Goal: Task Accomplishment & Management: Use online tool/utility

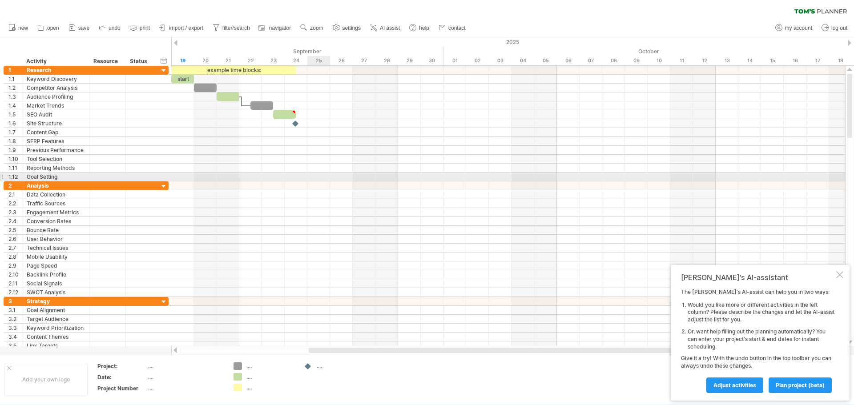
click at [259, 171] on div at bounding box center [508, 168] width 674 height 9
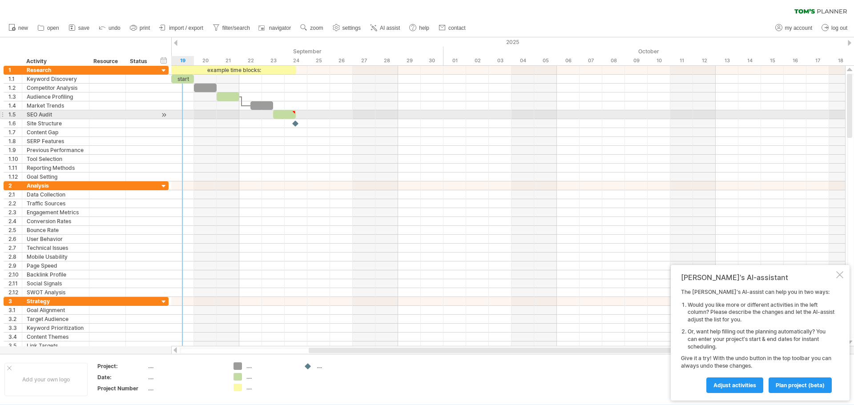
click at [165, 110] on div at bounding box center [164, 114] width 8 height 9
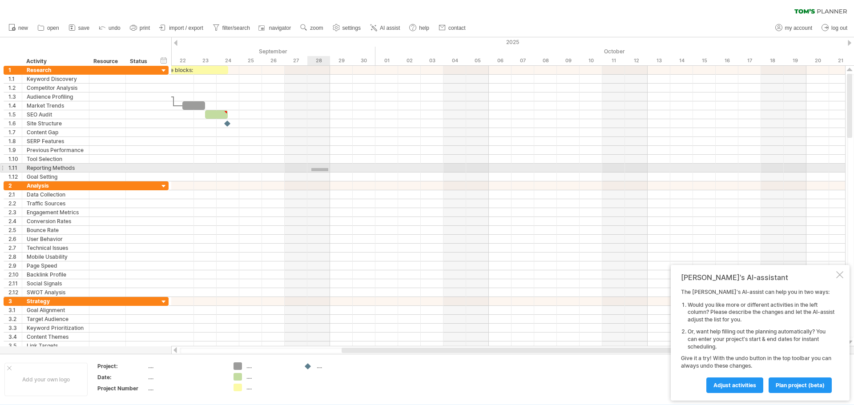
drag, startPoint x: 328, startPoint y: 171, endPoint x: 558, endPoint y: 166, distance: 229.6
click at [558, 166] on div at bounding box center [508, 168] width 674 height 9
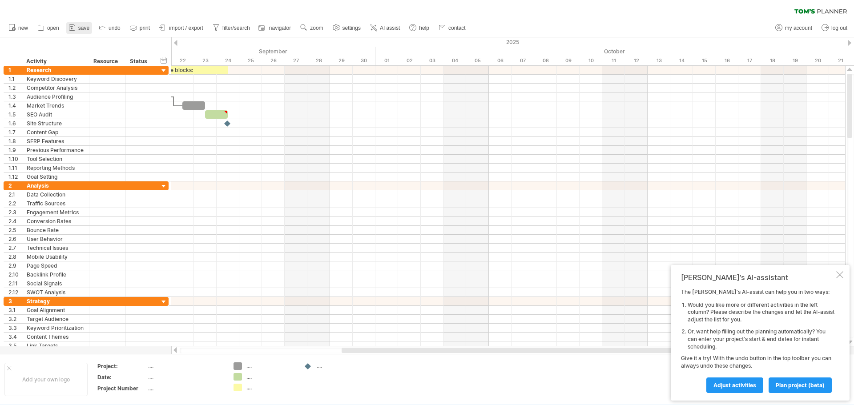
click at [85, 27] on span "save" at bounding box center [83, 28] width 11 height 6
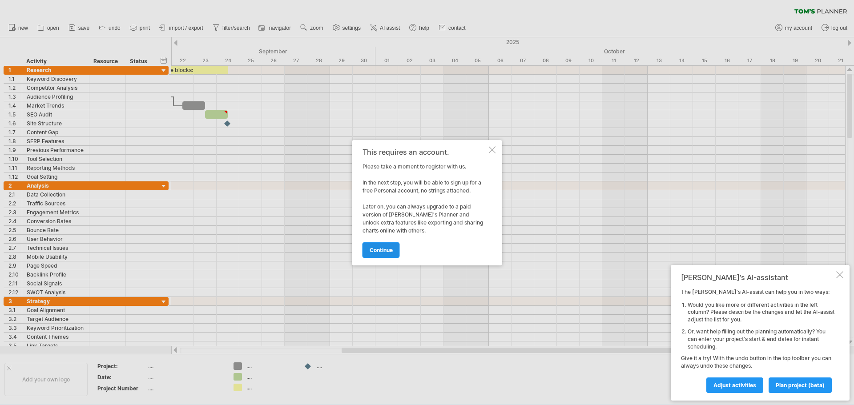
click at [379, 243] on link "continue" at bounding box center [381, 250] width 37 height 16
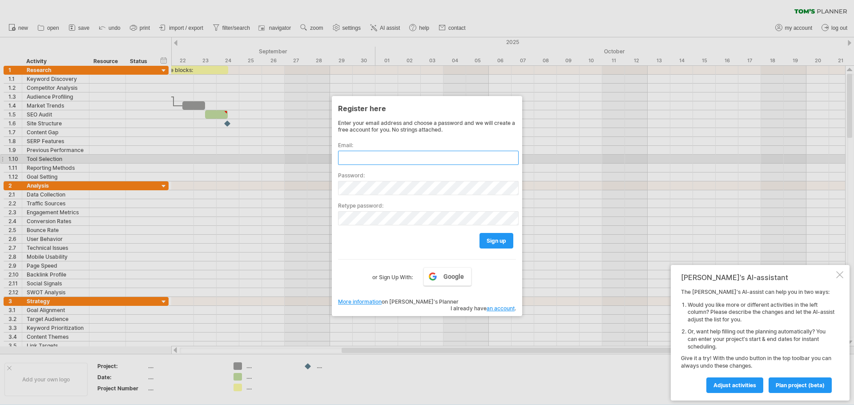
click at [367, 160] on input "text" at bounding box center [428, 158] width 181 height 14
click at [421, 153] on input "**********" at bounding box center [428, 158] width 181 height 14
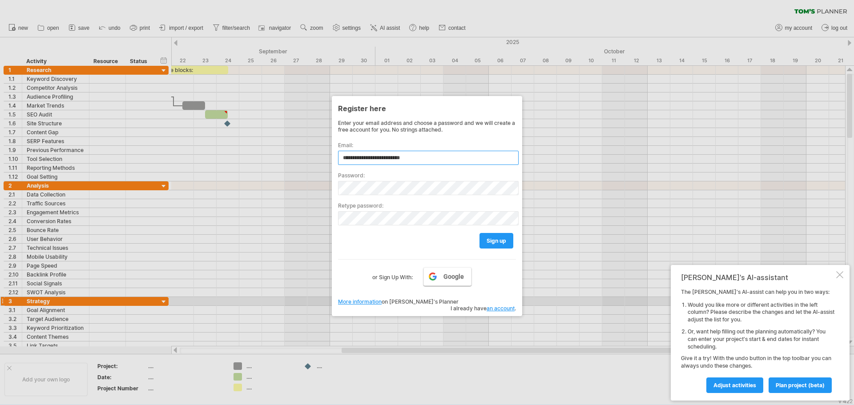
type input "**********"
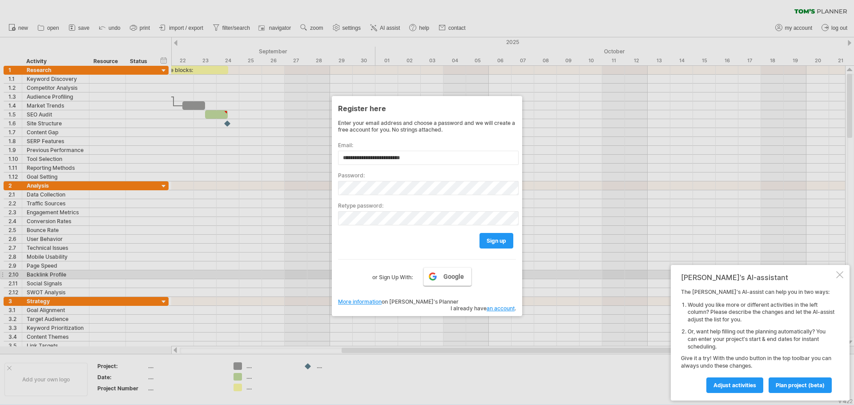
click at [442, 275] on link "Google" at bounding box center [447, 276] width 48 height 19
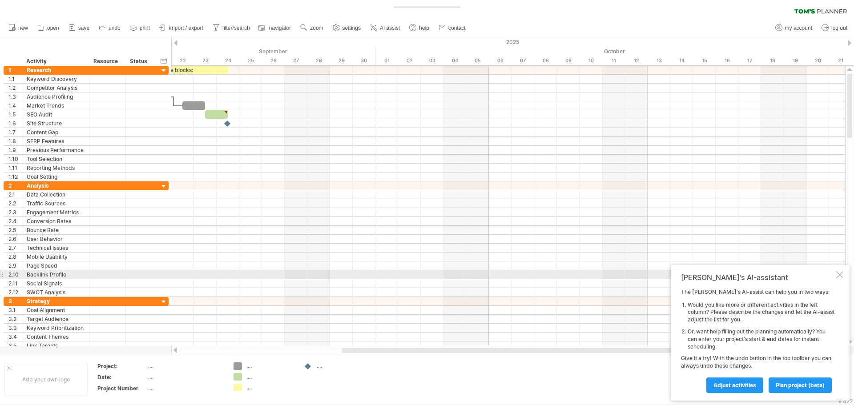
click at [837, 274] on div "[PERSON_NAME]'s AI-assistant The [PERSON_NAME]'s AI-assist can help you in two …" at bounding box center [760, 333] width 179 height 136
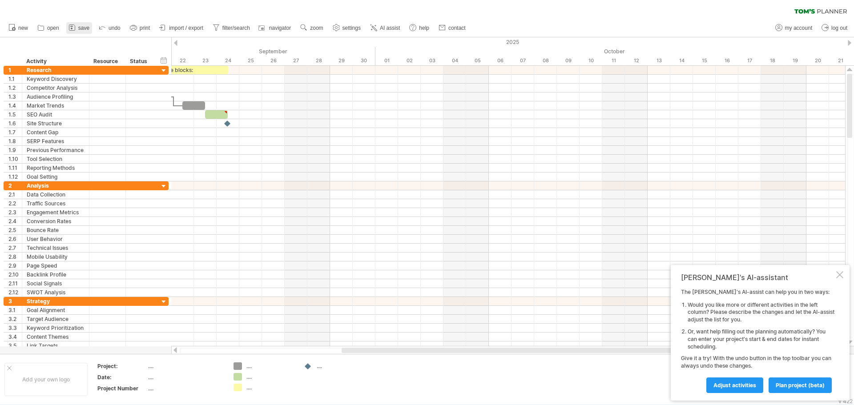
click at [72, 31] on icon at bounding box center [72, 28] width 6 height 6
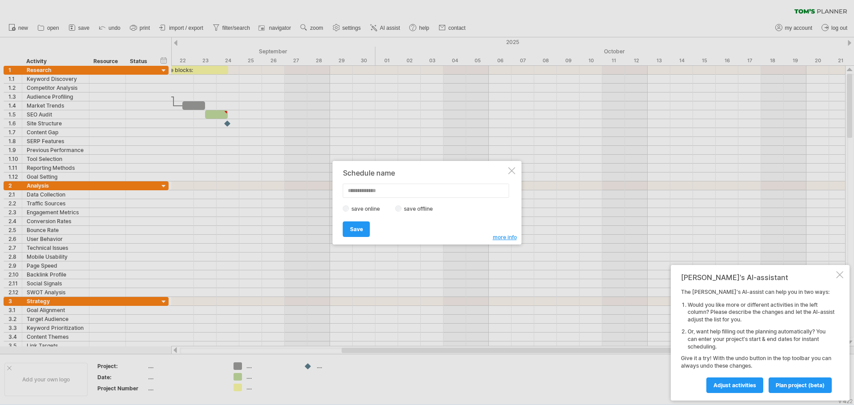
click at [402, 188] on input "text" at bounding box center [426, 191] width 166 height 14
type input "******"
click at [410, 205] on div "save online save offline" at bounding box center [425, 209] width 164 height 8
click at [413, 210] on label "save offline" at bounding box center [421, 209] width 39 height 7
click at [352, 226] on span "Save" at bounding box center [356, 229] width 13 height 7
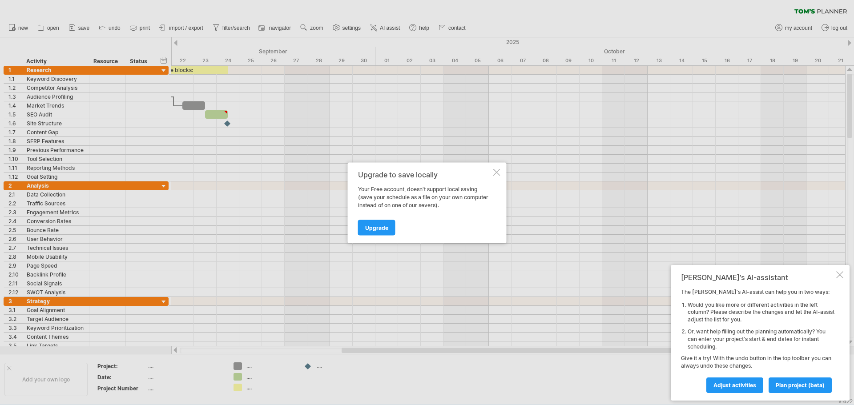
click at [495, 175] on div at bounding box center [496, 172] width 7 height 7
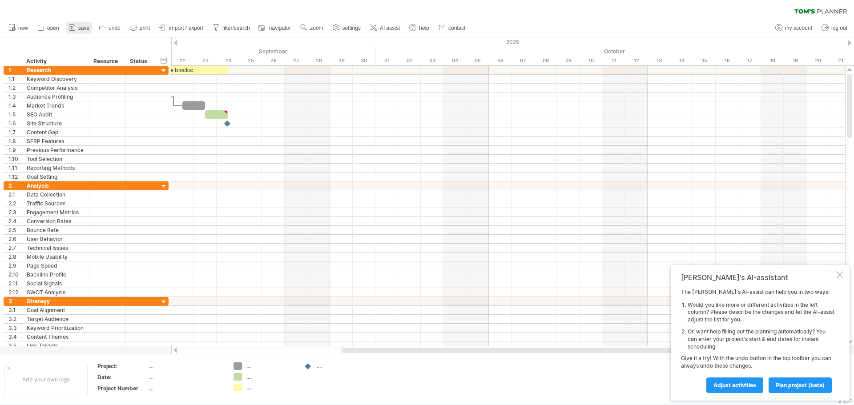
click at [87, 25] on span "save" at bounding box center [83, 28] width 11 height 6
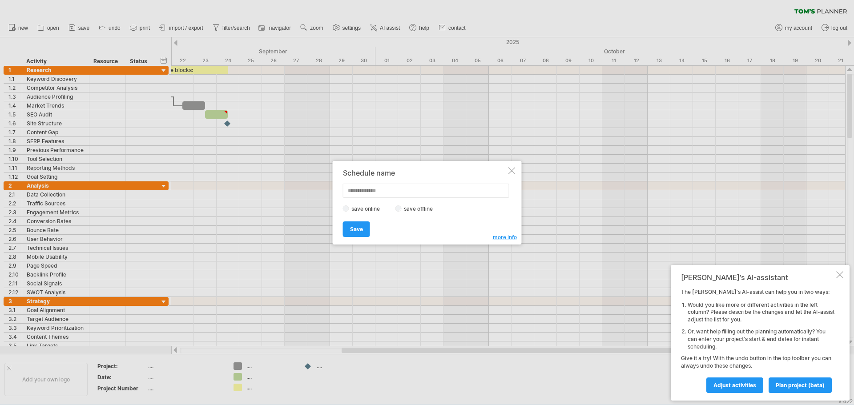
click at [363, 191] on input "text" at bounding box center [426, 191] width 166 height 14
type input "******"
click at [363, 225] on link "Save" at bounding box center [356, 230] width 27 height 16
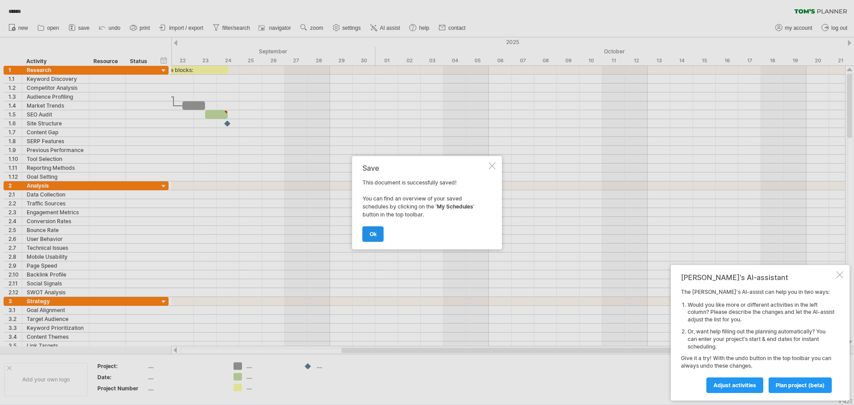
click at [373, 229] on link "ok" at bounding box center [373, 234] width 21 height 16
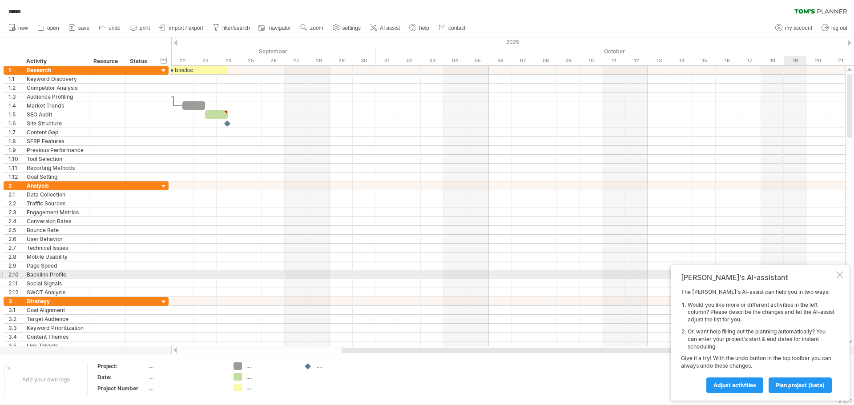
click at [841, 273] on div at bounding box center [839, 274] width 7 height 7
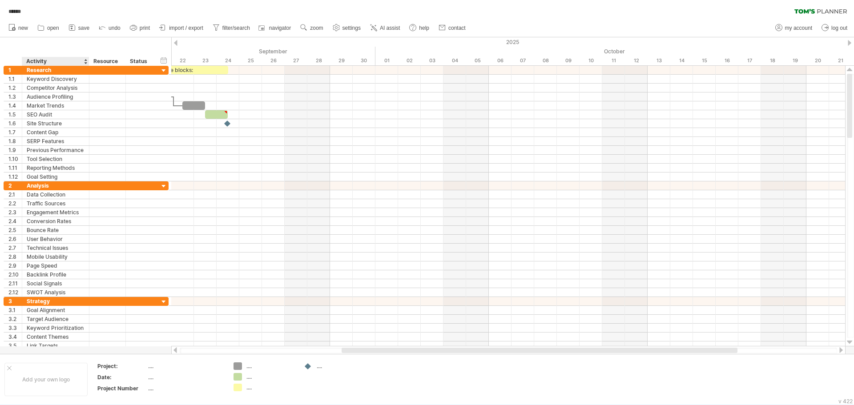
click at [33, 64] on div "Activity" at bounding box center [55, 61] width 58 height 9
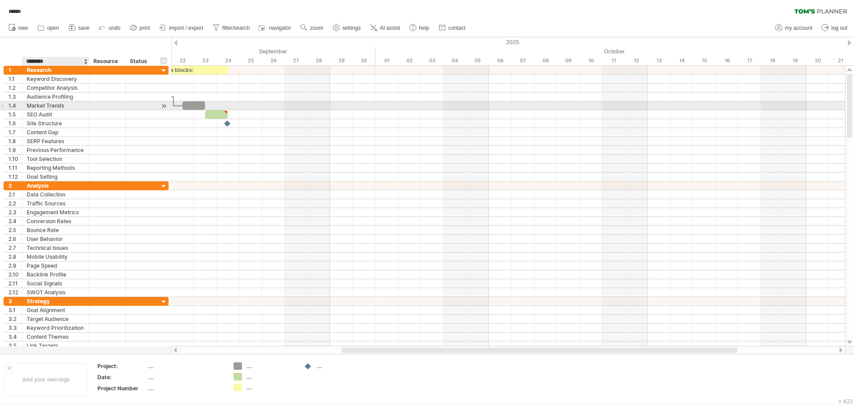
click at [39, 108] on div "Market Trends" at bounding box center [56, 105] width 58 height 8
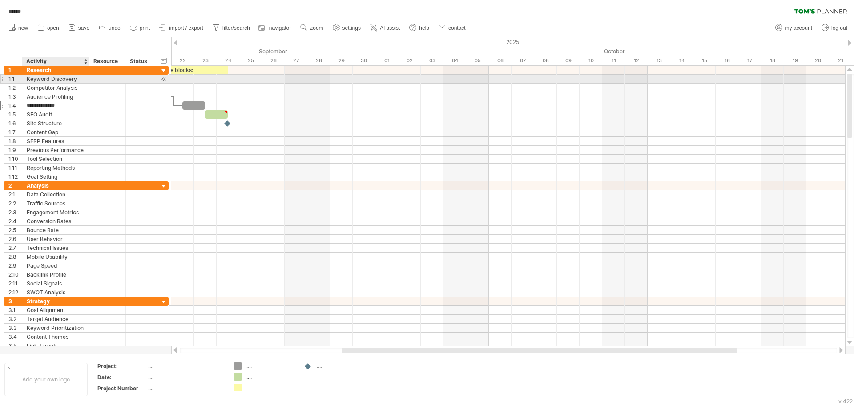
click at [57, 80] on div "Keyword Discovery" at bounding box center [56, 79] width 58 height 8
click at [185, 80] on div at bounding box center [508, 79] width 674 height 9
drag, startPoint x: 219, startPoint y: 83, endPoint x: 327, endPoint y: 129, distance: 117.2
click at [226, 88] on div at bounding box center [508, 124] width 674 height 116
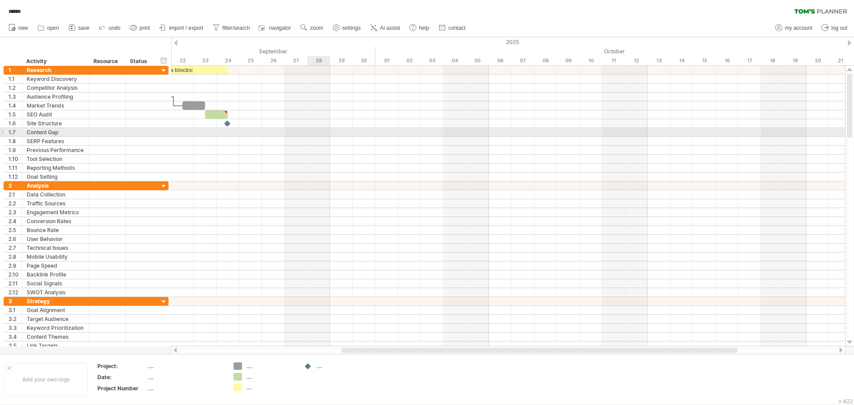
click at [328, 129] on div at bounding box center [508, 132] width 674 height 9
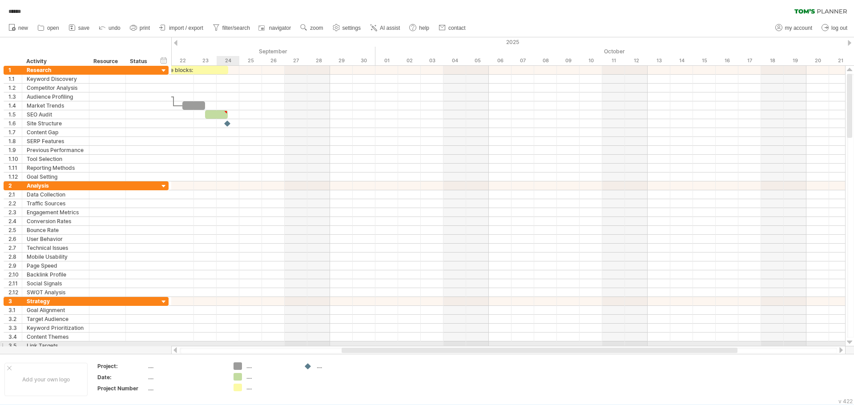
drag, startPoint x: 375, startPoint y: 347, endPoint x: 237, endPoint y: 346, distance: 137.9
click at [201, 341] on div "Trying to reach [DOMAIN_NAME] Connected again... 0% loading... ****** clear fil…" at bounding box center [427, 202] width 854 height 405
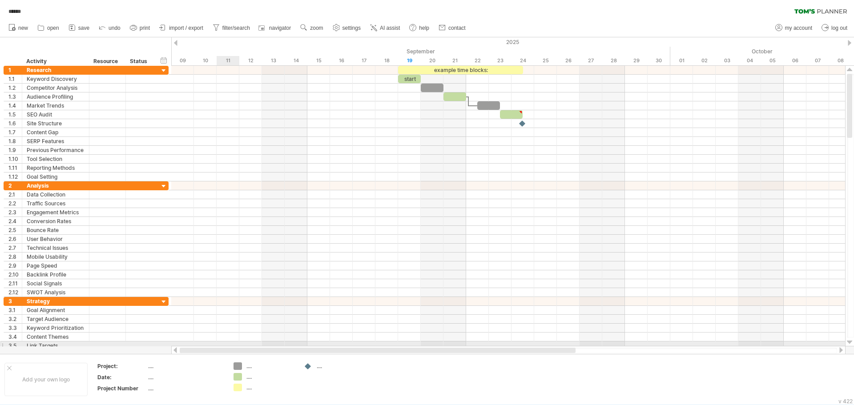
drag, startPoint x: 423, startPoint y: 350, endPoint x: 181, endPoint y: 327, distance: 243.9
click at [182, 335] on div "Trying to reach [DOMAIN_NAME] Connected again... 0% loading... ****** clear fil…" at bounding box center [427, 202] width 854 height 405
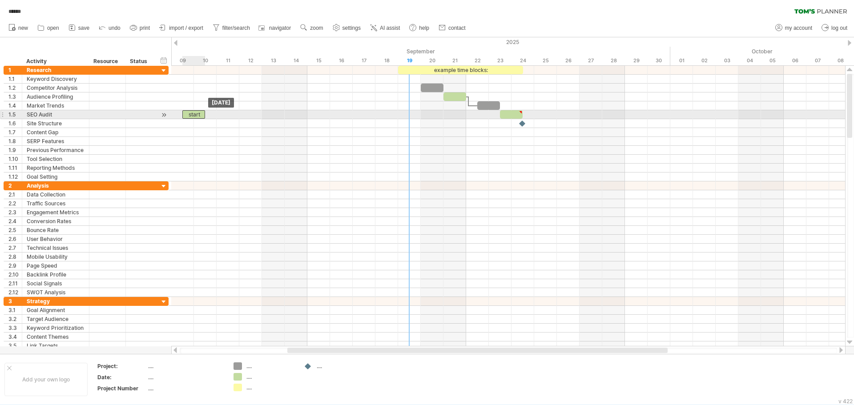
drag, startPoint x: 407, startPoint y: 77, endPoint x: 194, endPoint y: 112, distance: 215.9
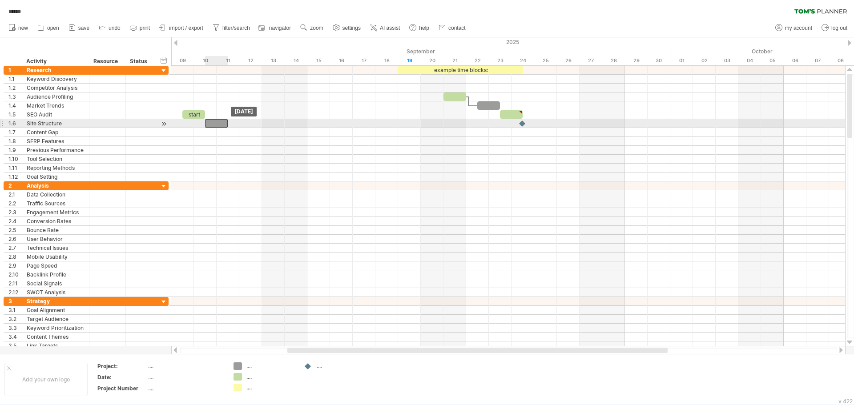
drag, startPoint x: 425, startPoint y: 88, endPoint x: 214, endPoint y: 123, distance: 213.3
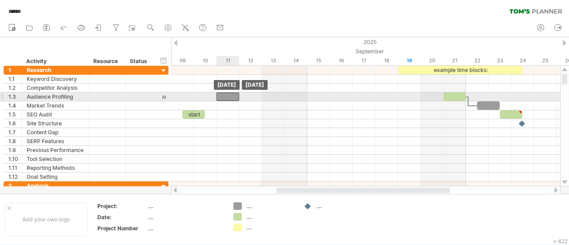
drag, startPoint x: 213, startPoint y: 123, endPoint x: 226, endPoint y: 97, distance: 29.6
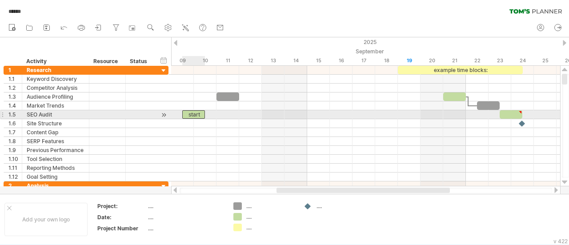
click at [197, 115] on div "start" at bounding box center [193, 114] width 23 height 8
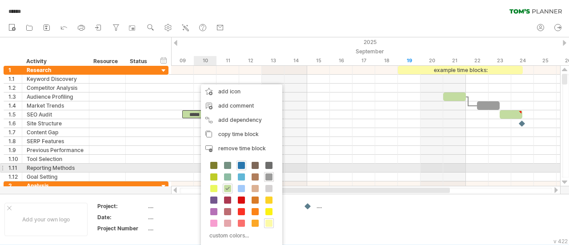
click at [238, 164] on span at bounding box center [241, 165] width 7 height 7
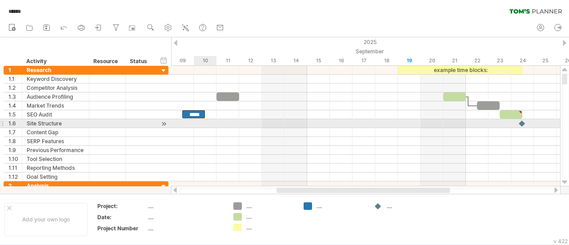
click at [197, 126] on div at bounding box center [365, 123] width 389 height 9
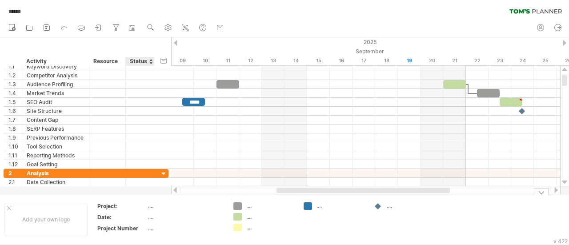
click at [137, 192] on div at bounding box center [284, 115] width 569 height 157
